Goal: Ask a question: Seek information or help from site administrators or community

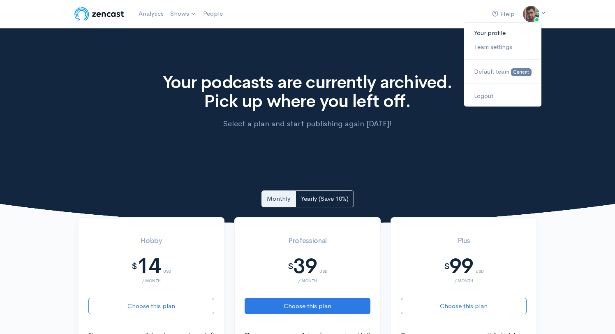
click at [500, 33] on link "Your profile" at bounding box center [502, 33] width 77 height 14
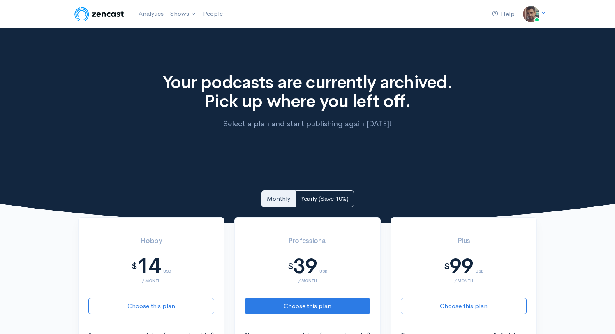
click at [109, 13] on img at bounding box center [99, 14] width 52 height 16
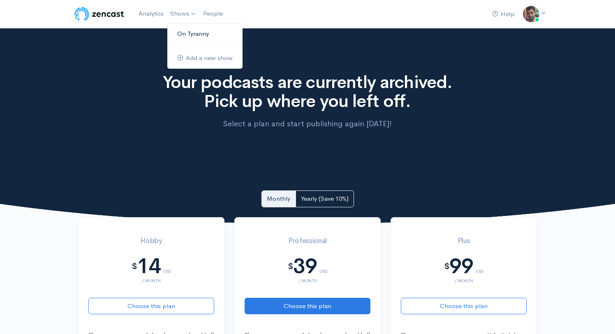
click at [184, 38] on link "On Tyranny" at bounding box center [204, 34] width 75 height 14
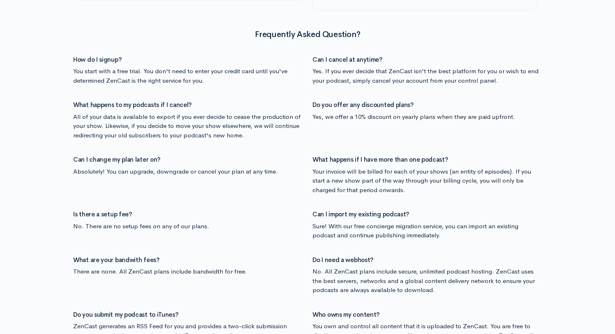
scroll to position [851, 0]
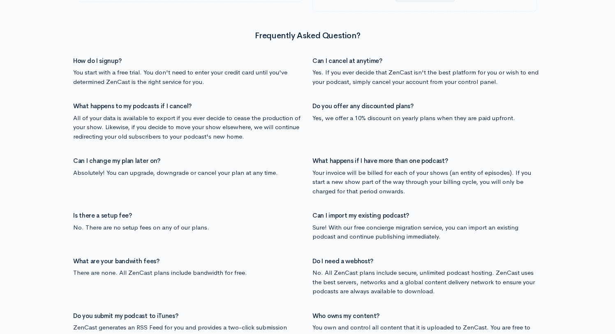
click at [337, 60] on h4 "Can I cancel at anytime?" at bounding box center [426, 61] width 229 height 7
copy h4 "cancel"
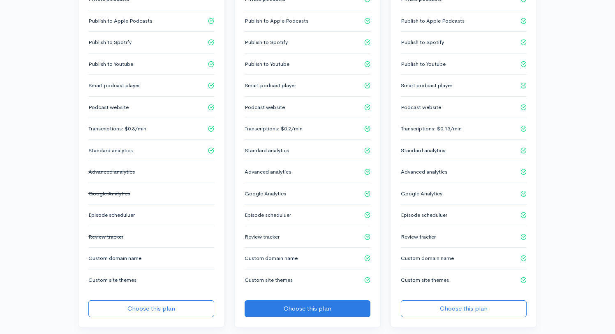
scroll to position [0, 0]
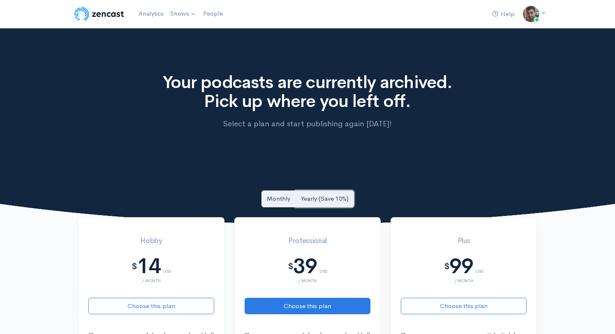
click at [330, 201] on link "Yearly (Save 10%)" at bounding box center [324, 198] width 58 height 17
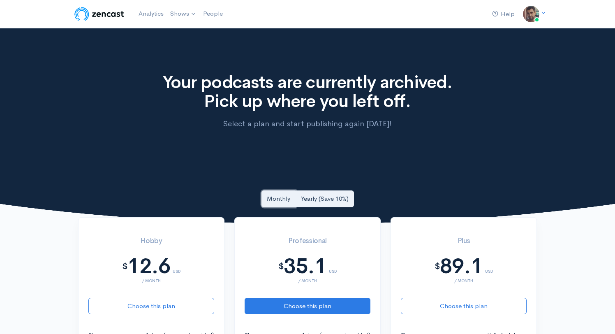
click at [289, 199] on link "Monthly" at bounding box center [278, 198] width 34 height 17
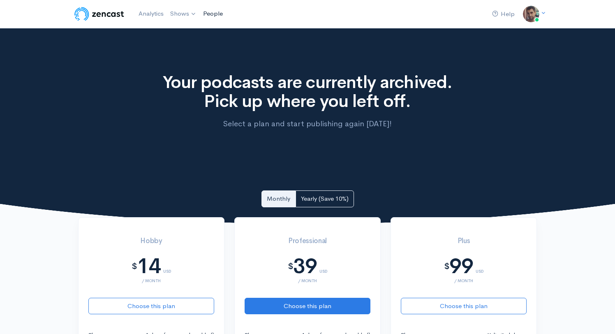
click at [216, 13] on link "People" at bounding box center [213, 14] width 26 height 18
click at [147, 14] on link "Analytics" at bounding box center [151, 14] width 32 height 18
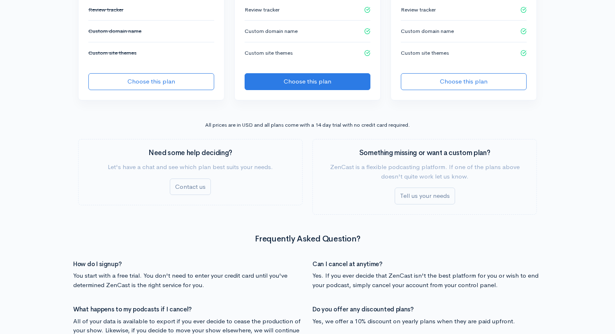
scroll to position [684, 0]
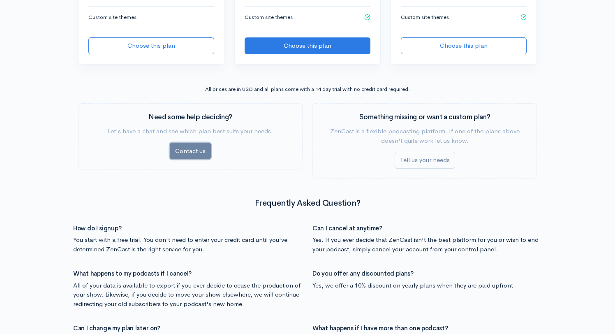
click at [200, 151] on link "Contact us" at bounding box center [190, 151] width 41 height 17
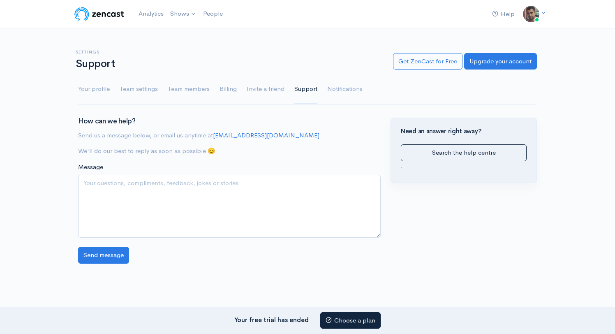
click at [158, 200] on textarea "Message" at bounding box center [229, 206] width 302 height 63
type textarea "Please remove me from ZenCast. I cannot find an option to do so myself."
click at [115, 255] on input "Send message" at bounding box center [103, 254] width 51 height 17
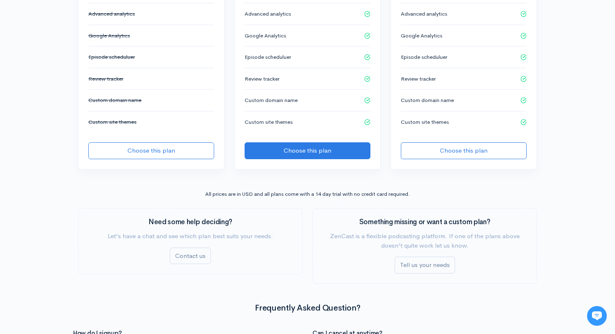
scroll to position [585, 0]
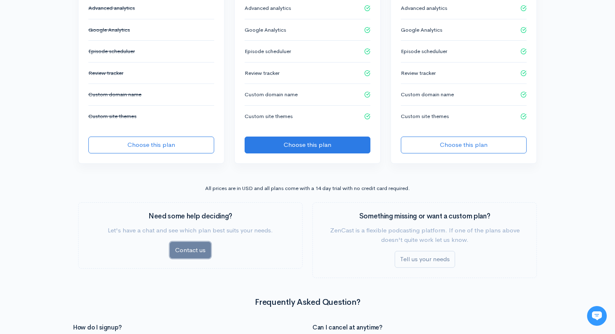
click at [178, 245] on link "Contact us" at bounding box center [190, 250] width 41 height 17
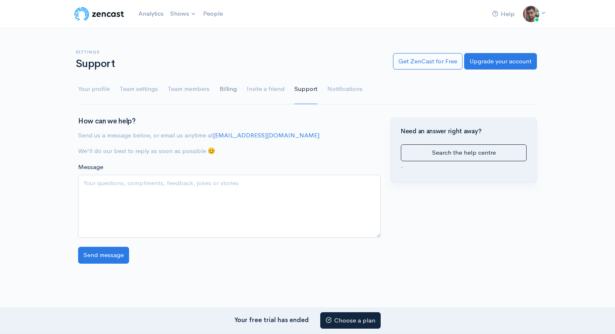
click at [223, 89] on link "Billing" at bounding box center [227, 89] width 17 height 30
click at [83, 83] on link "Your profile" at bounding box center [94, 89] width 32 height 30
copy link "[EMAIL_ADDRESS][DOMAIN_NAME]"
drag, startPoint x: 270, startPoint y: 134, endPoint x: 215, endPoint y: 137, distance: 54.7
click at [215, 137] on p "Send us a message below, or email us anytime at [EMAIL_ADDRESS][DOMAIN_NAME]" at bounding box center [229, 135] width 302 height 9
